Goal: Communication & Community: Answer question/provide support

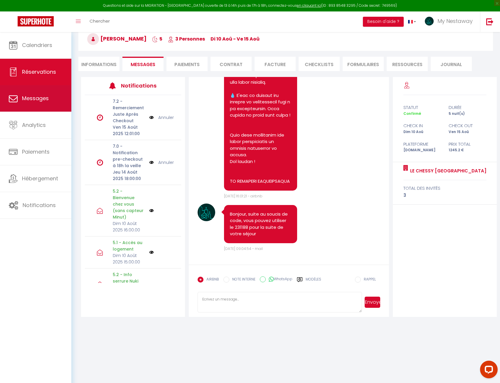
scroll to position [32, 0]
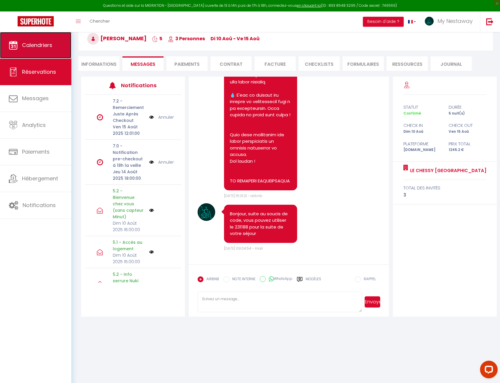
click at [31, 42] on span "Calendriers" at bounding box center [37, 44] width 30 height 7
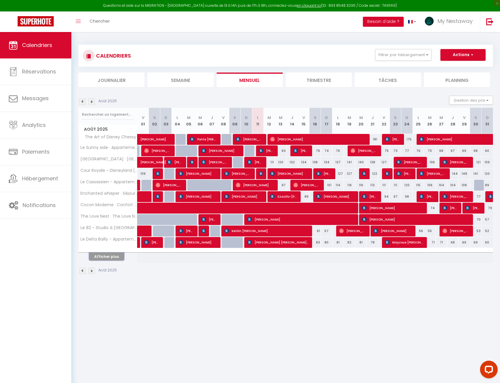
click at [108, 259] on button "Afficher plus" at bounding box center [106, 257] width 35 height 8
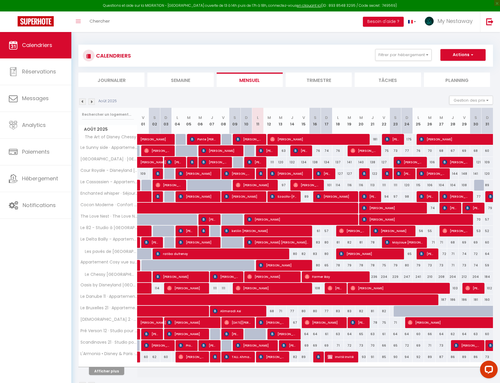
click at [109, 257] on th "Les pavés de [GEOGRAPHIC_DATA]" at bounding box center [108, 253] width 59 height 11
click at [269, 356] on span "[PERSON_NAME]" at bounding box center [272, 356] width 27 height 11
select select "OK"
select select "KO"
select select "0"
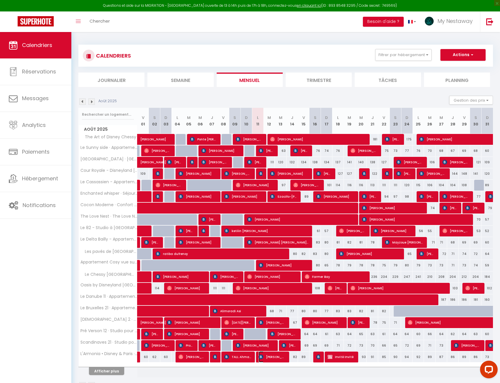
select select "0"
select select "1"
select select
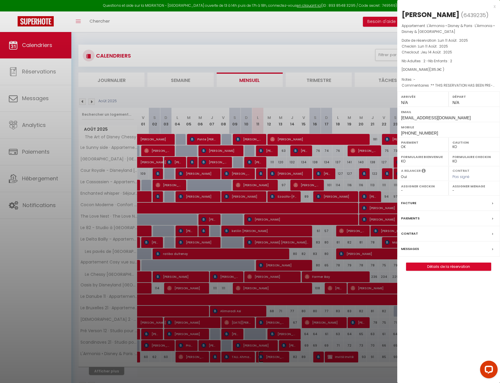
select select "38235"
click at [419, 132] on span "[PHONE_NUMBER]" at bounding box center [419, 133] width 37 height 5
copy div "[PHONE_NUMBER]"
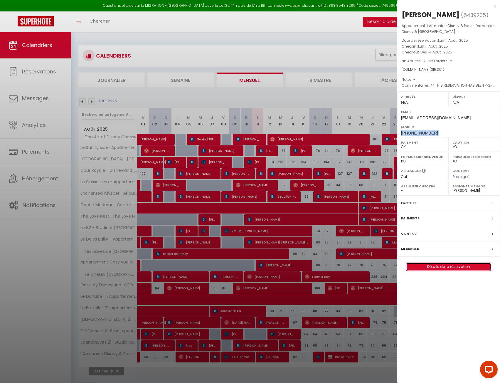
click at [436, 266] on link "Détails de la réservation" at bounding box center [448, 267] width 85 height 8
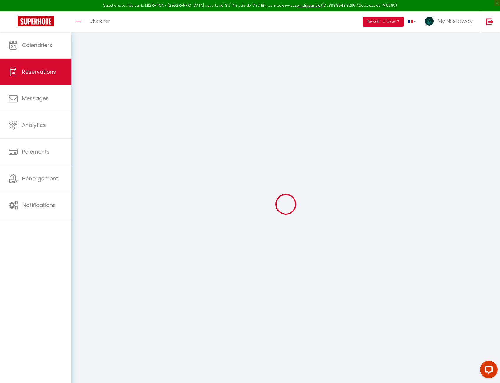
type input "[PERSON_NAME]"
type input "T"
type input "[EMAIL_ADDRESS][DOMAIN_NAME]"
type input "[PHONE_NUMBER]"
select select "NO"
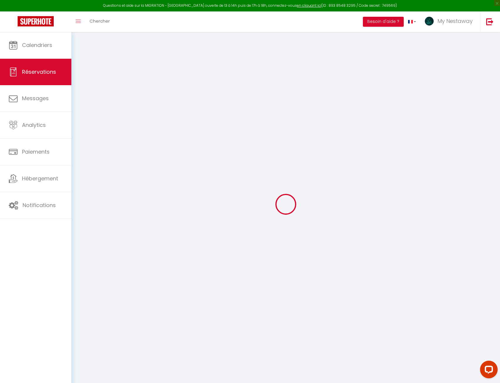
type input "47.91"
type input "4.41"
select select "62886"
select select "1"
select select
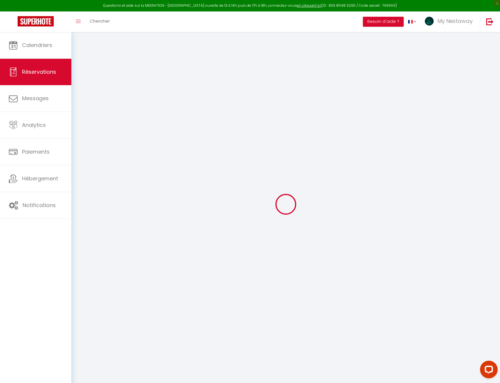
select select
type input "2"
select select "12"
select select
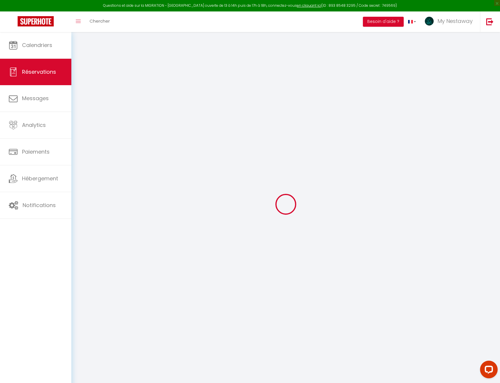
type input "226.8"
checkbox input "false"
type input "0"
select select "2"
type input "0"
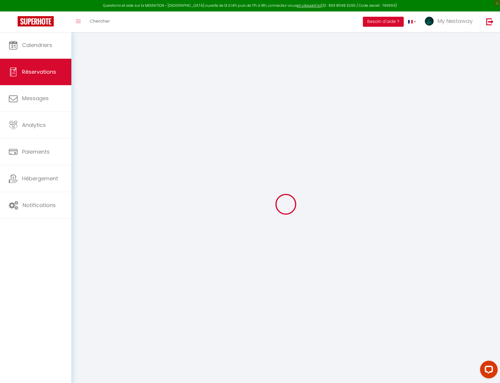
type input "0"
select select
select select "14"
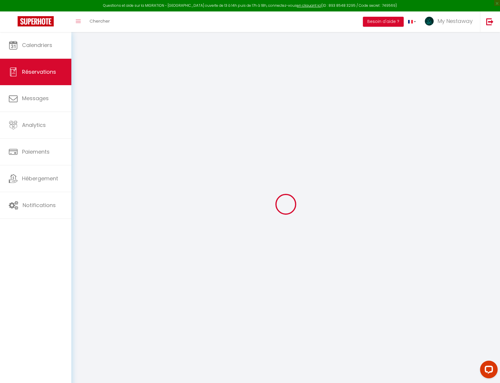
checkbox input "false"
select select
checkbox input "false"
select select
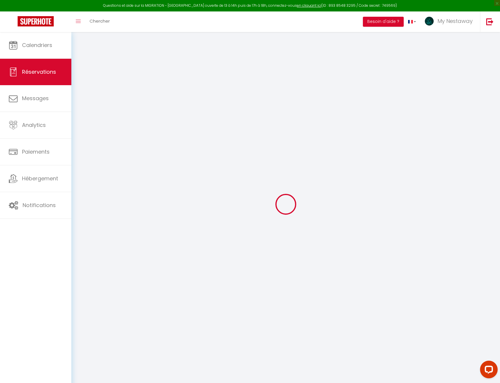
select select
checkbox input "false"
select select
checkbox input "false"
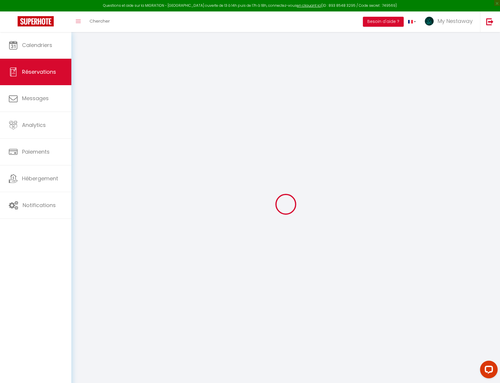
type textarea "** THIS RESERVATION HAS BEEN PRE-PAID ** Approximate time of arrival: between 1…"
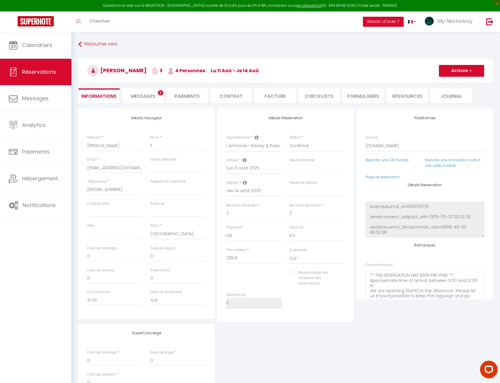
type input "55"
type input "33.5"
select select
checkbox input "false"
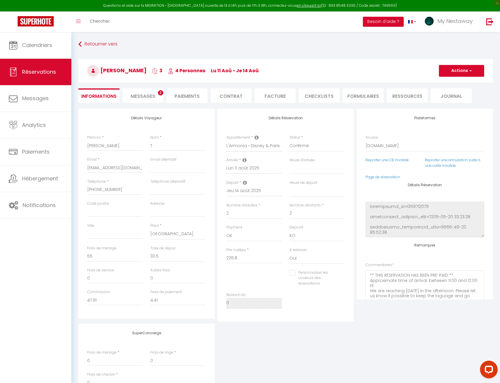
select select
click at [390, 176] on link "Page de réservation" at bounding box center [383, 176] width 35 height 5
click at [143, 97] on span "Messages" at bounding box center [143, 96] width 25 height 7
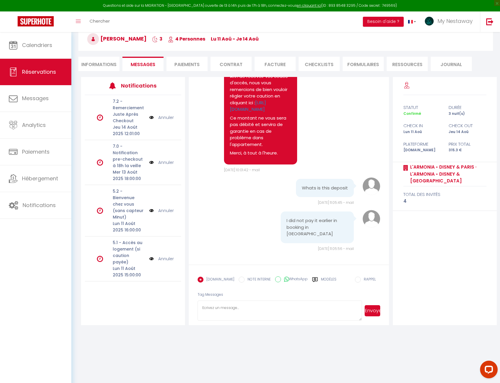
scroll to position [32, 0]
click at [316, 191] on pre "Whats is this deposit" at bounding box center [325, 187] width 46 height 7
click at [296, 229] on pre "I did not pay it earlier in booking in [GEOGRAPHIC_DATA]" at bounding box center [317, 227] width 61 height 20
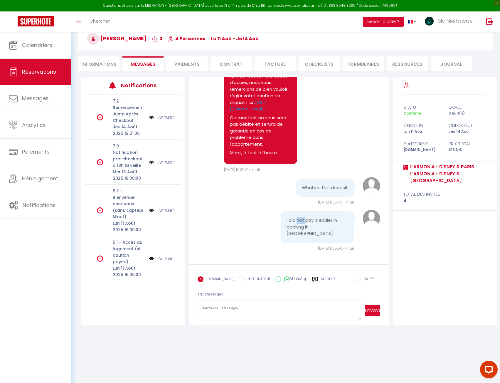
click at [296, 229] on pre "I did not pay it earlier in booking in [GEOGRAPHIC_DATA]" at bounding box center [317, 227] width 61 height 20
click at [284, 279] on label "WhatsApp" at bounding box center [294, 279] width 27 height 6
click at [281, 279] on input "WhatsApp" at bounding box center [278, 279] width 6 height 6
radio input "true"
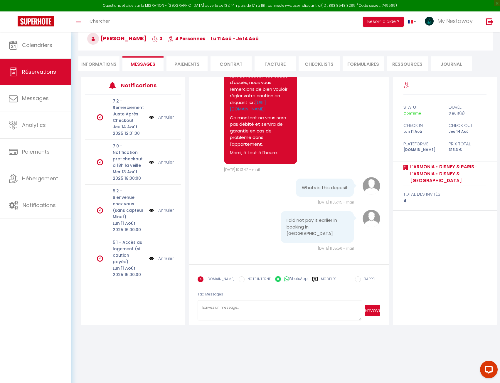
radio input "false"
click at [262, 302] on textarea at bounding box center [280, 310] width 164 height 21
click at [376, 305] on button "Envoyer" at bounding box center [373, 310] width 16 height 11
click at [249, 304] on textarea "HEllo" at bounding box center [280, 310] width 164 height 21
click at [250, 302] on textarea "HEllo" at bounding box center [280, 310] width 164 height 21
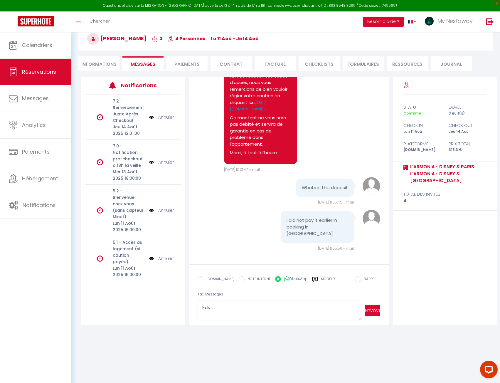
click at [250, 302] on textarea "HEllo" at bounding box center [280, 310] width 164 height 21
type textarea "Bonjour, le deposit est une garantie en cas de dégradations dans le logement. I…"
click at [374, 310] on button "Envoyer" at bounding box center [373, 310] width 16 height 11
click at [218, 280] on label "[DOMAIN_NAME]" at bounding box center [219, 279] width 31 height 6
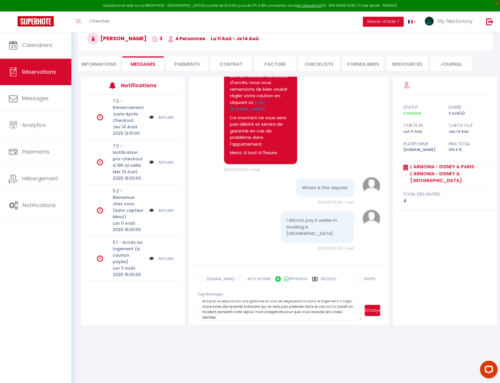
click at [204, 280] on input "EMAIL" at bounding box center [201, 279] width 6 height 6
radio input "true"
radio input "false"
click at [372, 311] on button "Envoyer" at bounding box center [373, 310] width 16 height 11
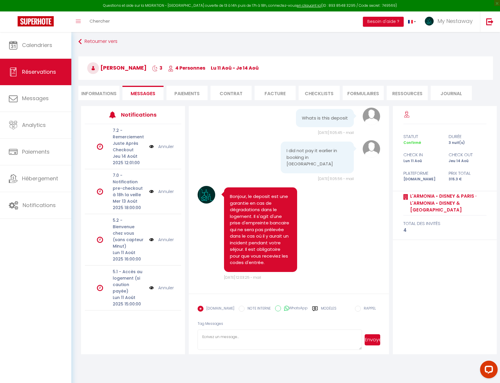
scroll to position [0, 0]
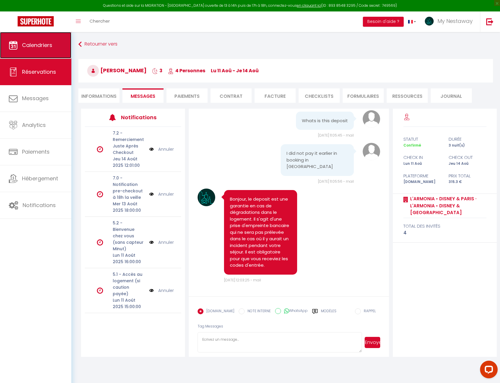
click at [45, 46] on span "Calendriers" at bounding box center [37, 44] width 30 height 7
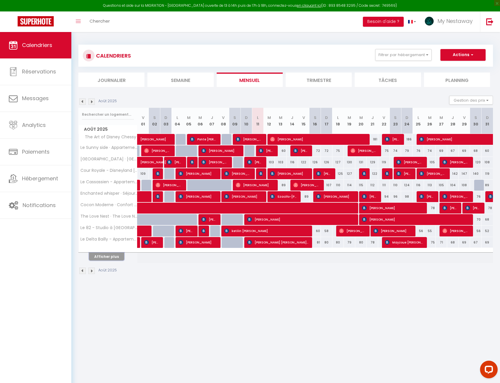
click at [108, 255] on button "Afficher plus" at bounding box center [106, 257] width 35 height 8
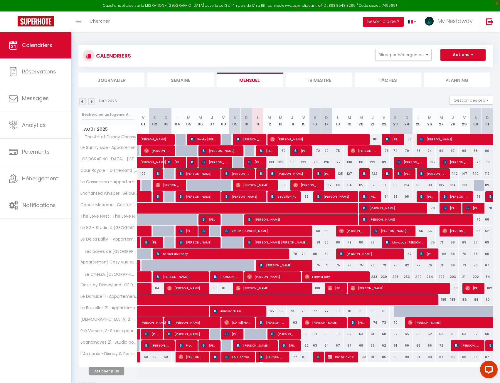
click at [264, 356] on span "[PERSON_NAME]" at bounding box center [272, 356] width 27 height 11
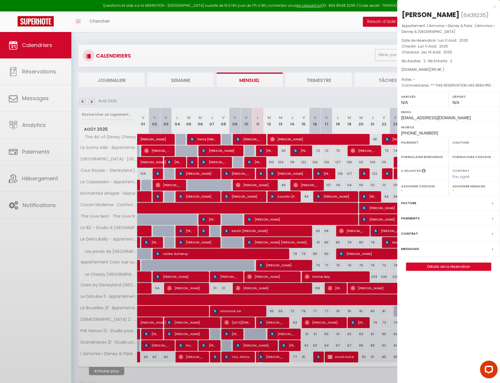
select select "OK"
select select "KO"
select select "0"
select select "1"
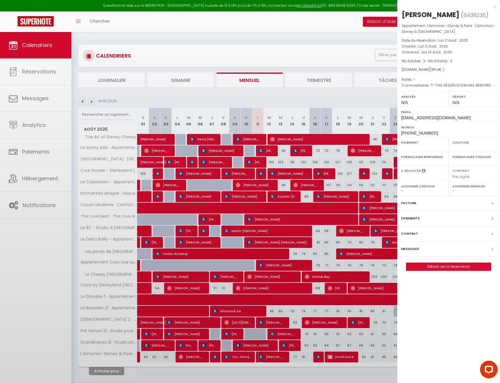
select select
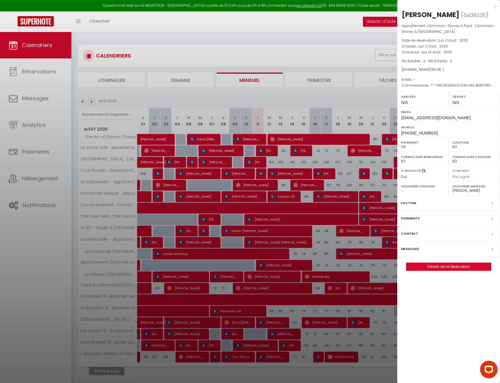
drag, startPoint x: 124, startPoint y: 373, endPoint x: 110, endPoint y: 371, distance: 14.1
click at [124, 373] on div at bounding box center [250, 191] width 500 height 383
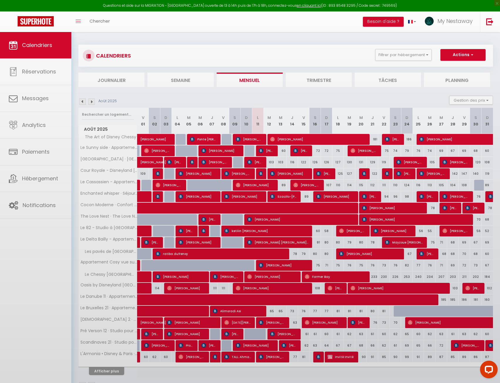
click at [110, 371] on div at bounding box center [250, 191] width 500 height 383
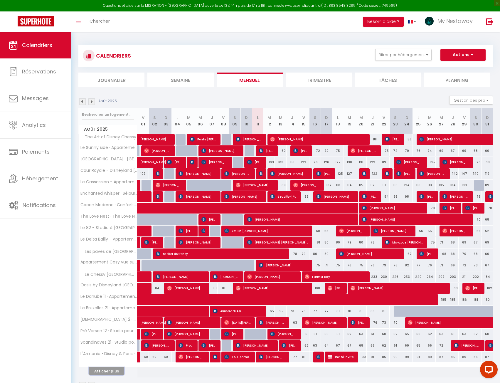
click at [110, 372] on button "Afficher plus" at bounding box center [106, 371] width 35 height 8
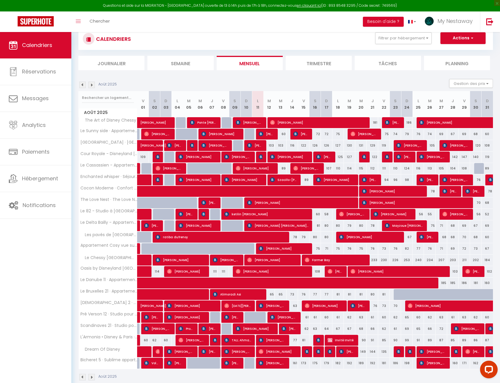
scroll to position [32, 0]
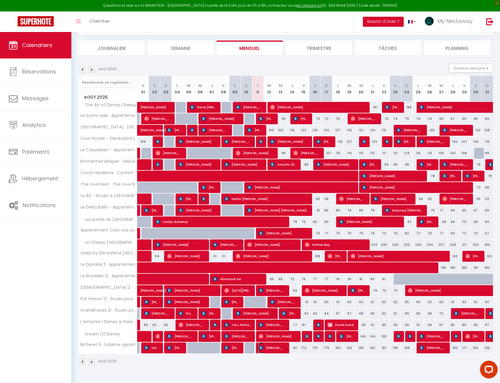
click at [273, 348] on span "[PERSON_NAME]" at bounding box center [272, 347] width 27 height 11
select select "19390"
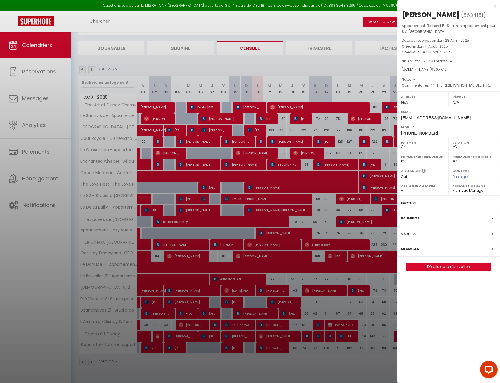
click at [418, 252] on label "Messages" at bounding box center [410, 249] width 18 height 6
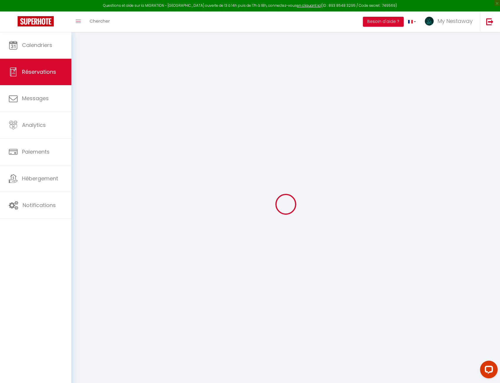
type input "[PERSON_NAME]"
type input "Bellon-[PERSON_NAME]"
type input "[EMAIL_ADDRESS][DOMAIN_NAME]"
type input "[PHONE_NUMBER]"
select select "FR"
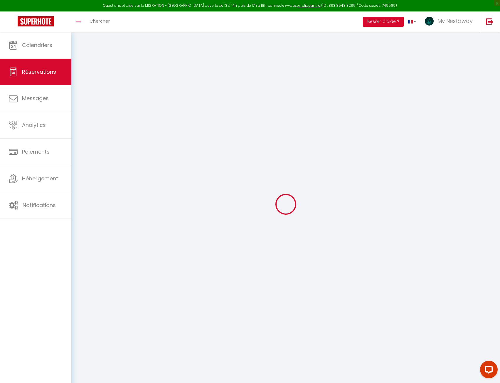
type input "152.46"
type input "13.87"
select select "55772"
select select "1"
select select
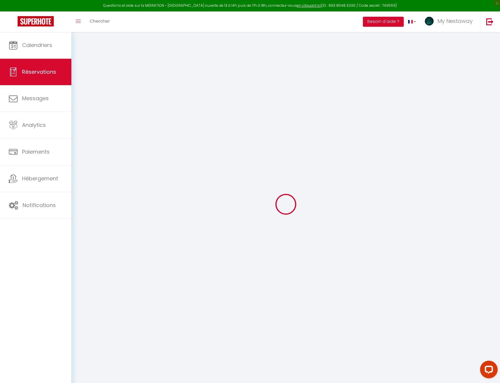
select select
type input "2"
type input "4"
select select "12"
select select
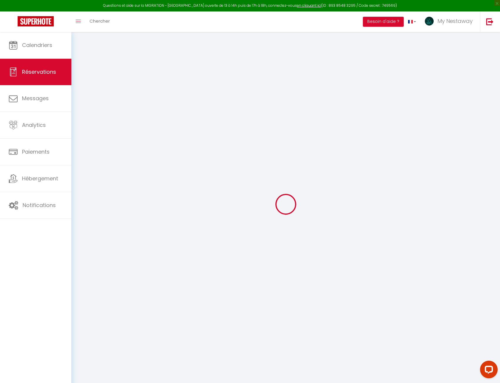
type input "793.8"
checkbox input "false"
type input "0"
select select "2"
type input "0"
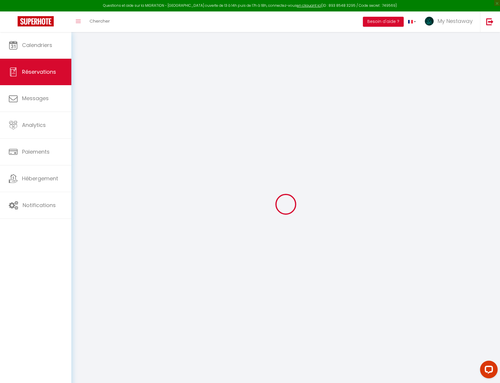
type input "0"
select select
select select "14"
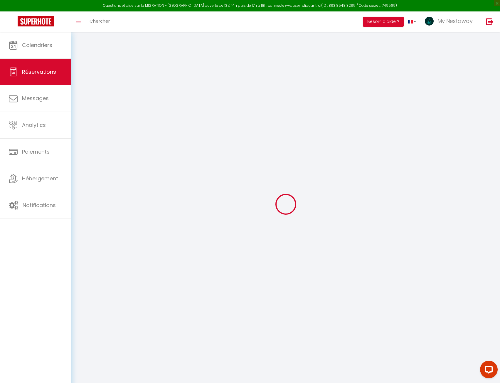
checkbox input "false"
select select
checkbox input "false"
select select
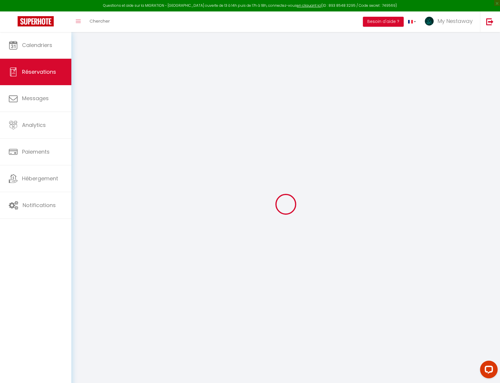
select select
checkbox input "false"
select select
checkbox input "false"
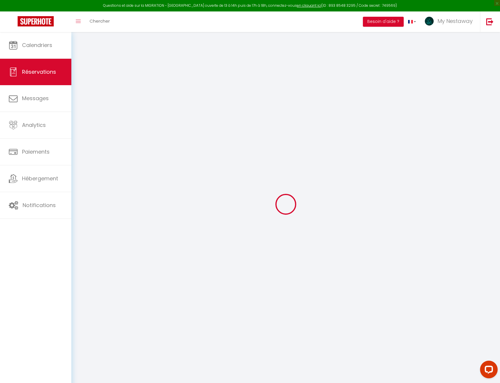
type textarea "** THIS RESERVATION HAS BEEN PRE-PAID ** Approximate time of arrival: between 1…"
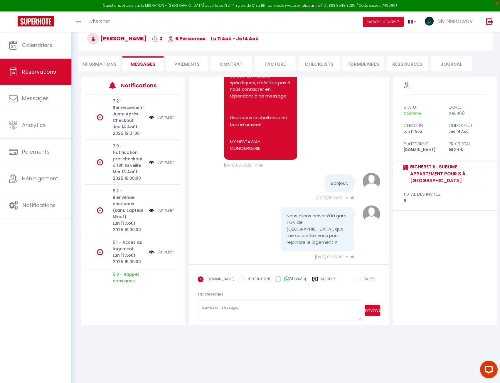
scroll to position [2960, 0]
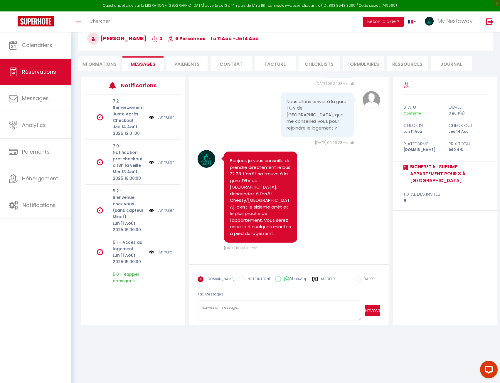
click at [326, 277] on label "Modèles" at bounding box center [329, 281] width 16 height 10
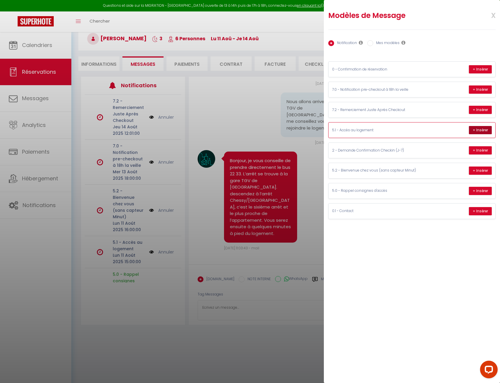
click at [486, 130] on button "+ Insérer" at bounding box center [480, 130] width 23 height 8
type textarea "Loremip Dolorsit, Amet consec adipi e sedd eiusmodtem i'utl etd magna. Aliqu en…"
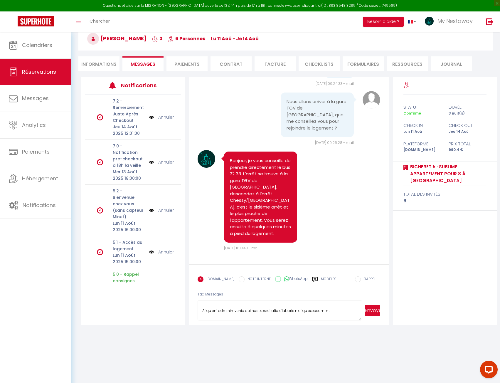
scroll to position [147, 0]
click at [372, 311] on button "Envoyer" at bounding box center [373, 310] width 16 height 11
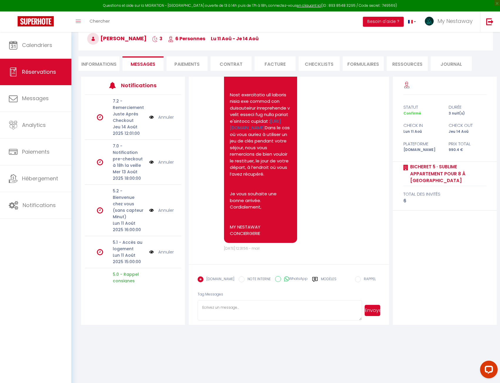
scroll to position [3852, 0]
click at [163, 254] on link "Annuler" at bounding box center [166, 252] width 16 height 6
